Goal: Book appointment/travel/reservation

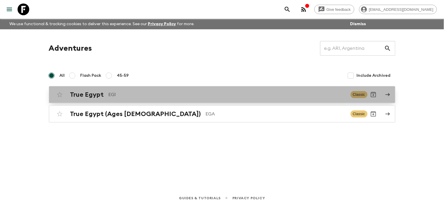
click at [381, 95] on link "True Egypt EG1 Classic" at bounding box center [222, 94] width 346 height 17
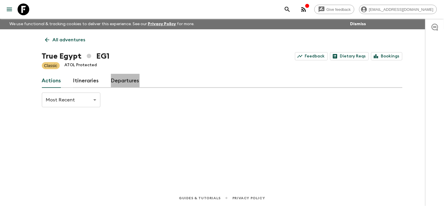
click at [128, 80] on link "Departures" at bounding box center [125, 81] width 29 height 14
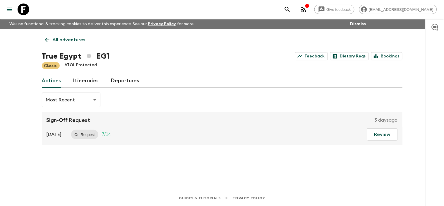
click at [127, 81] on link "Departures" at bounding box center [125, 81] width 29 height 14
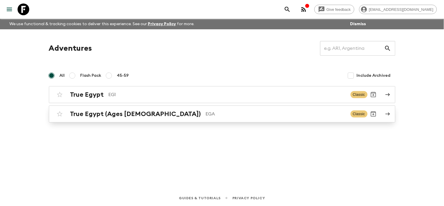
click at [388, 114] on icon at bounding box center [387, 113] width 4 height 3
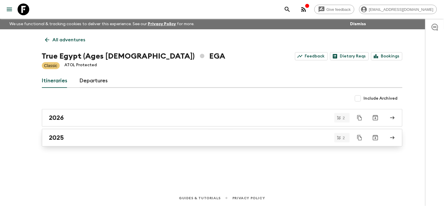
click at [389, 136] on link "2025" at bounding box center [222, 138] width 360 height 18
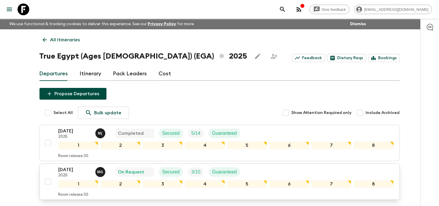
click at [73, 171] on p "[DATE]" at bounding box center [75, 169] width 32 height 7
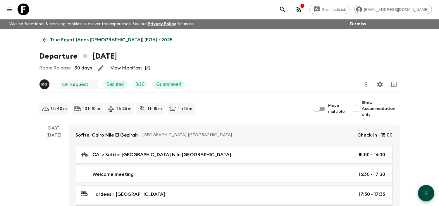
click at [128, 65] on link "View Manifest" at bounding box center [127, 68] width 32 height 6
